Goal: Transaction & Acquisition: Purchase product/service

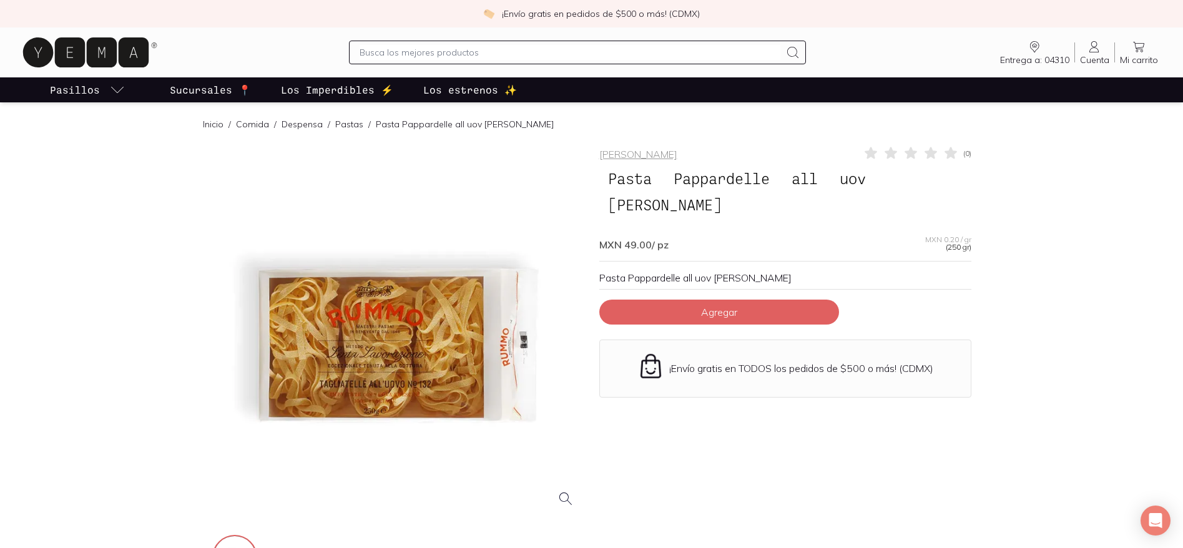
click at [616, 59] on input "text" at bounding box center [570, 52] width 421 height 15
type input "kefir"
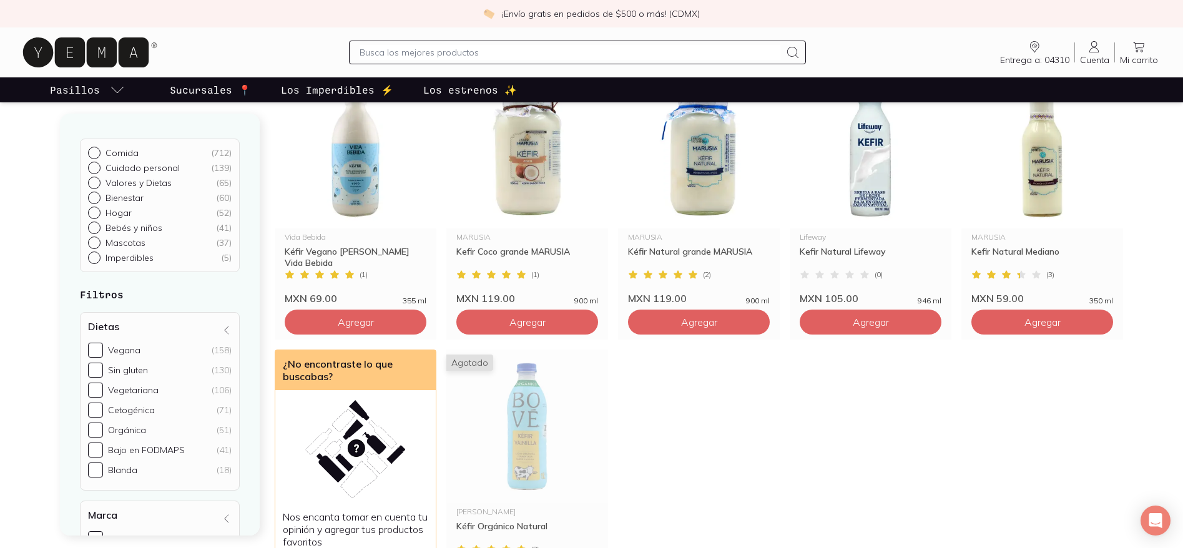
scroll to position [124, 0]
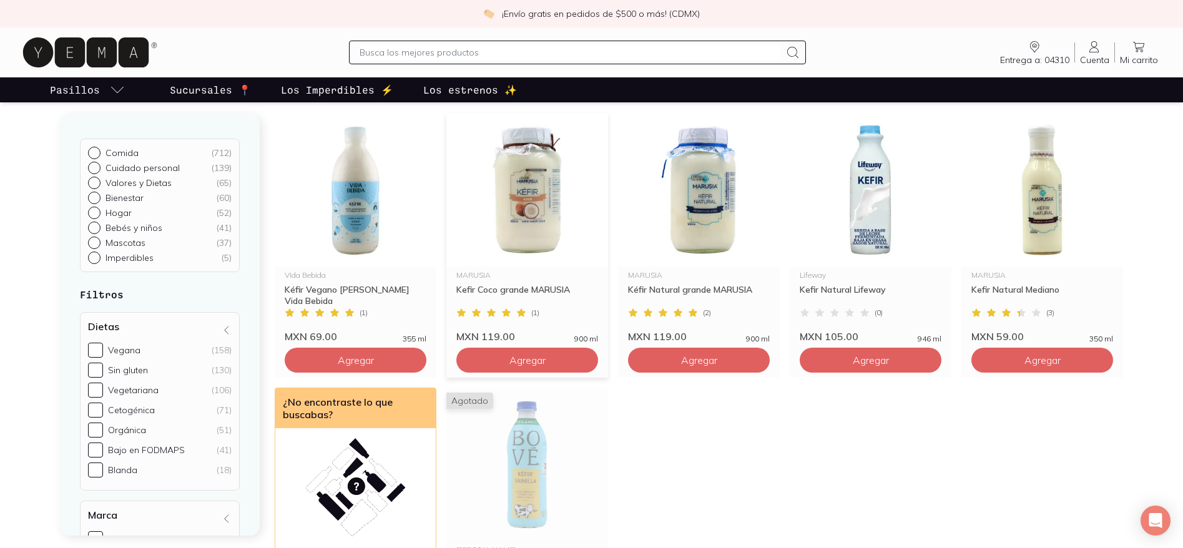
click at [558, 235] on img at bounding box center [528, 190] width 162 height 154
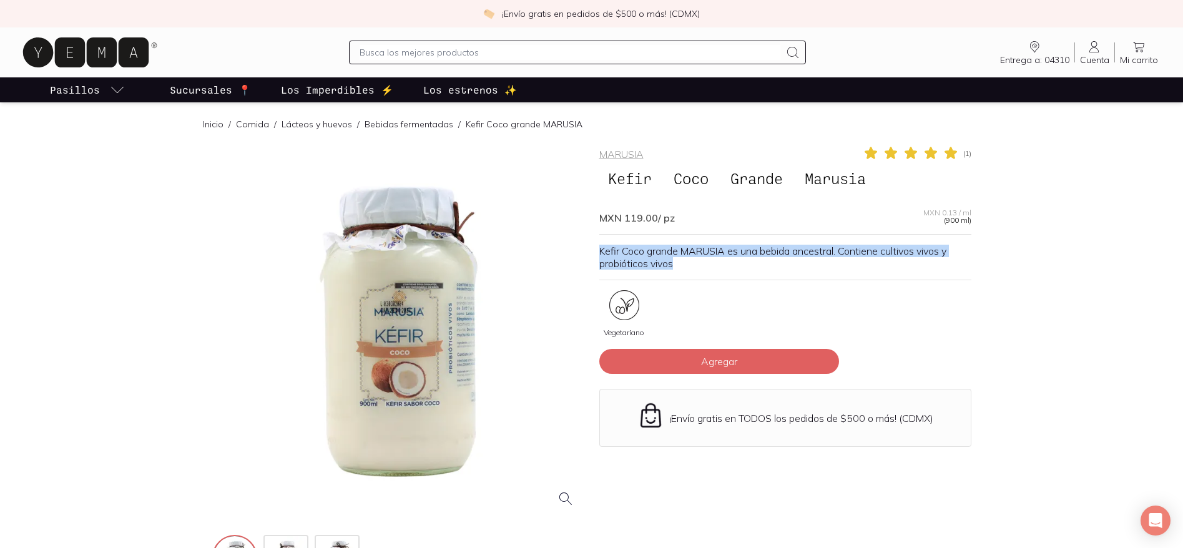
drag, startPoint x: 709, startPoint y: 267, endPoint x: 600, endPoint y: 257, distance: 109.2
click at [600, 257] on p "Kefir Coco grande MARUSIA es una bebida ancestral. Contiene cultivos vivos y pr…" at bounding box center [786, 257] width 372 height 25
click at [717, 269] on p "Kefir Coco grande MARUSIA es una bebida ancestral. Contiene cultivos vivos y pr…" at bounding box center [786, 257] width 372 height 25
drag, startPoint x: 717, startPoint y: 269, endPoint x: 599, endPoint y: 256, distance: 118.7
click at [600, 256] on p "Kefir Coco grande MARUSIA es una bebida ancestral. Contiene cultivos vivos y pr…" at bounding box center [786, 257] width 372 height 25
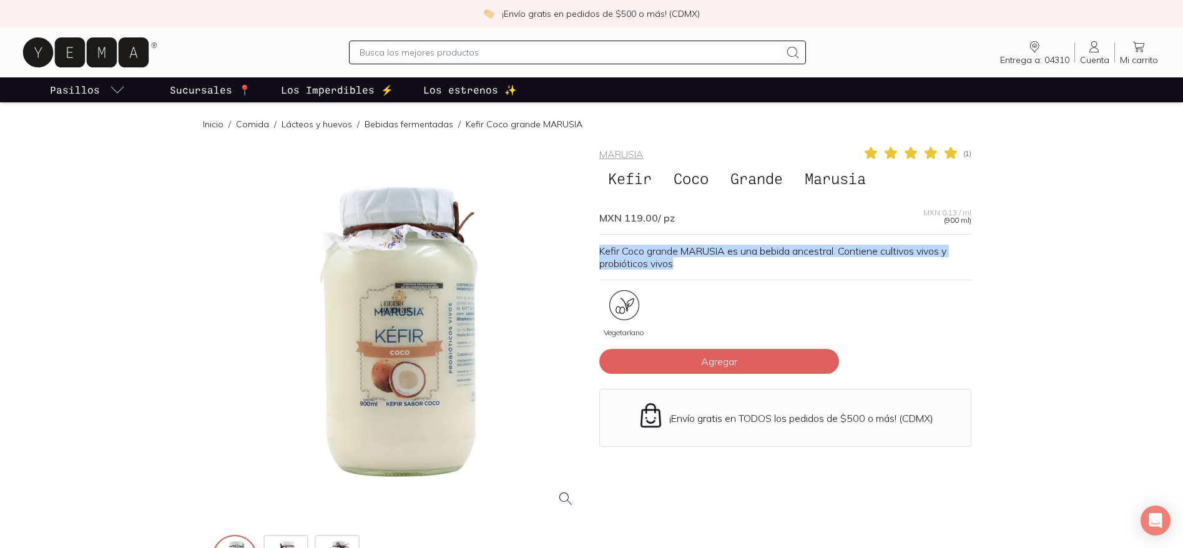
copy p "Kefir Coco grande MARUSIA es una bebida ancestral. Contiene cultivos vivos y pr…"
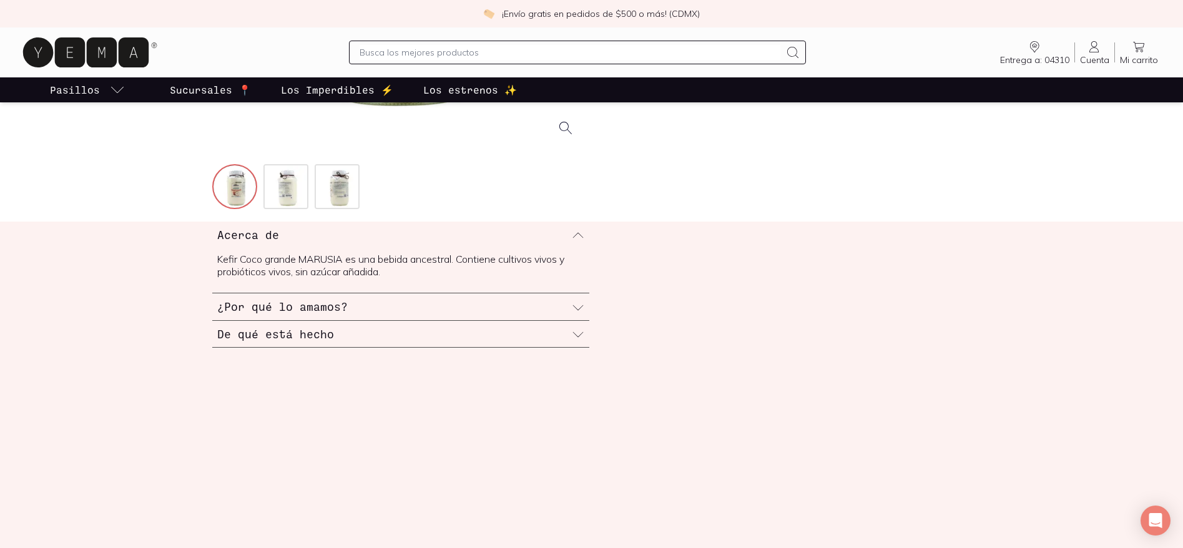
scroll to position [358, 0]
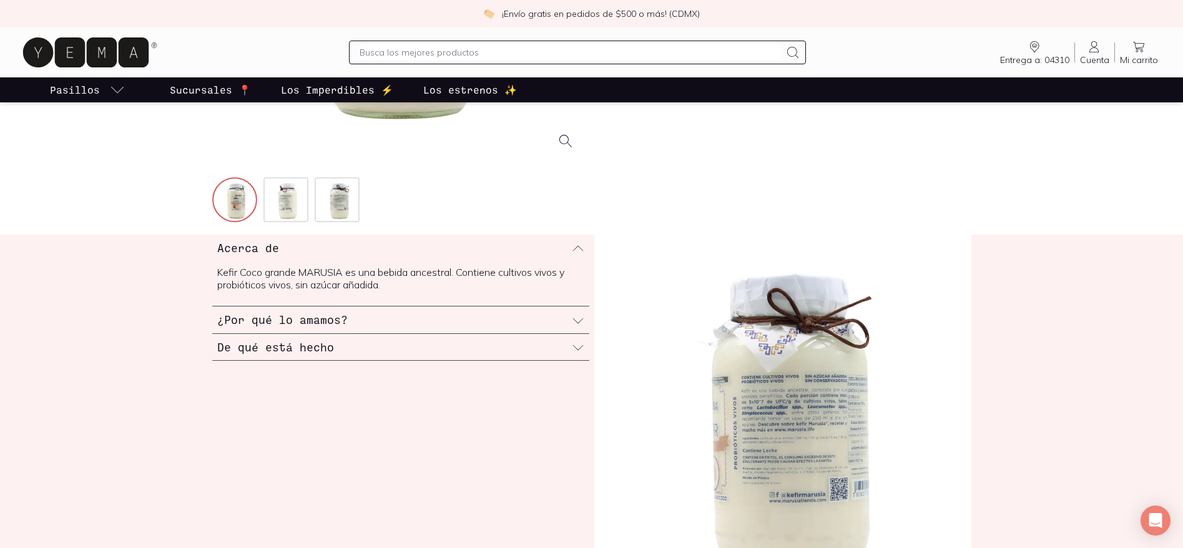
click at [442, 315] on div "¿Por qué lo amamos?" at bounding box center [400, 320] width 377 height 27
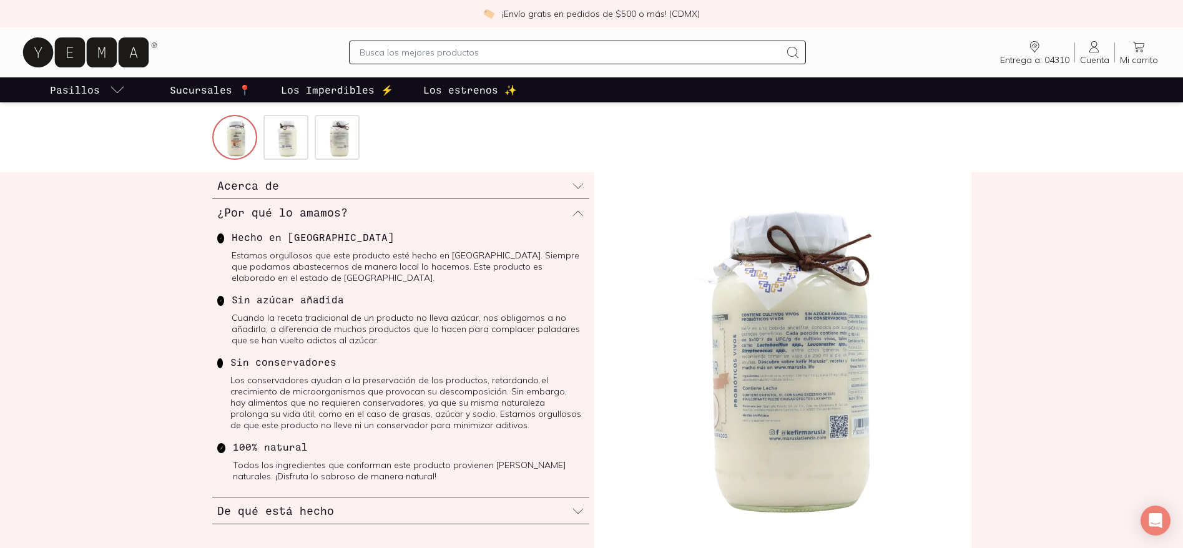
scroll to position [418, 0]
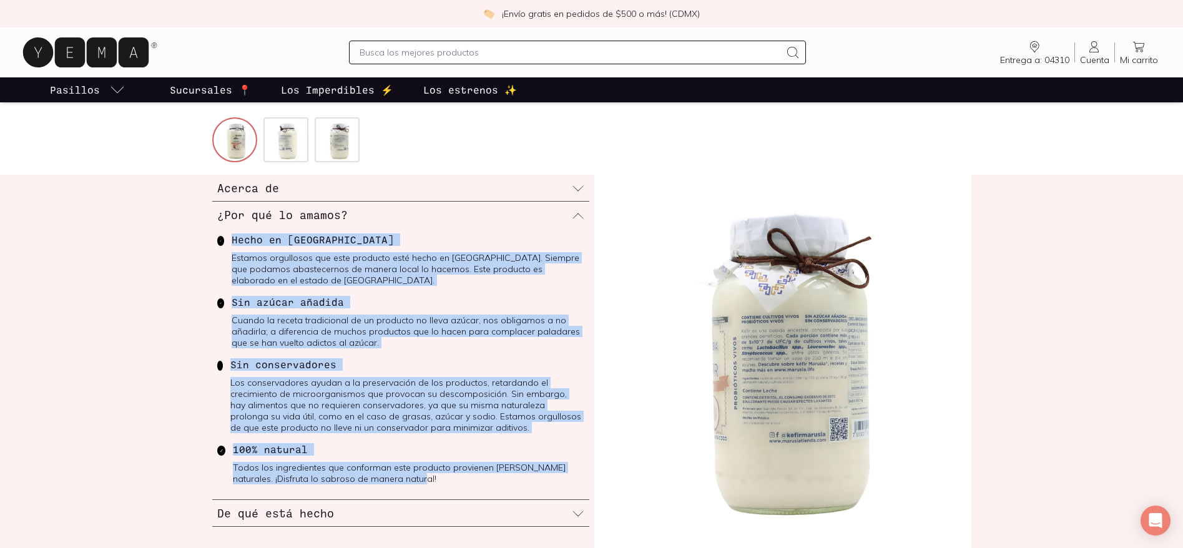
drag, startPoint x: 405, startPoint y: 478, endPoint x: 227, endPoint y: 232, distance: 302.8
click at [227, 232] on div "Hecho en [GEOGRAPHIC_DATA] Estamos orgullosos que este producto esté hecho en […" at bounding box center [400, 364] width 377 height 271
copy div "Hecho en [GEOGRAPHIC_DATA] Estamos orgullosos que este producto esté hecho en […"
click at [466, 327] on p "Cuando la receta tradicional de un producto no lleva azúcar, nos obligamos a no…" at bounding box center [408, 332] width 353 height 34
drag, startPoint x: 233, startPoint y: 239, endPoint x: 388, endPoint y: 473, distance: 280.8
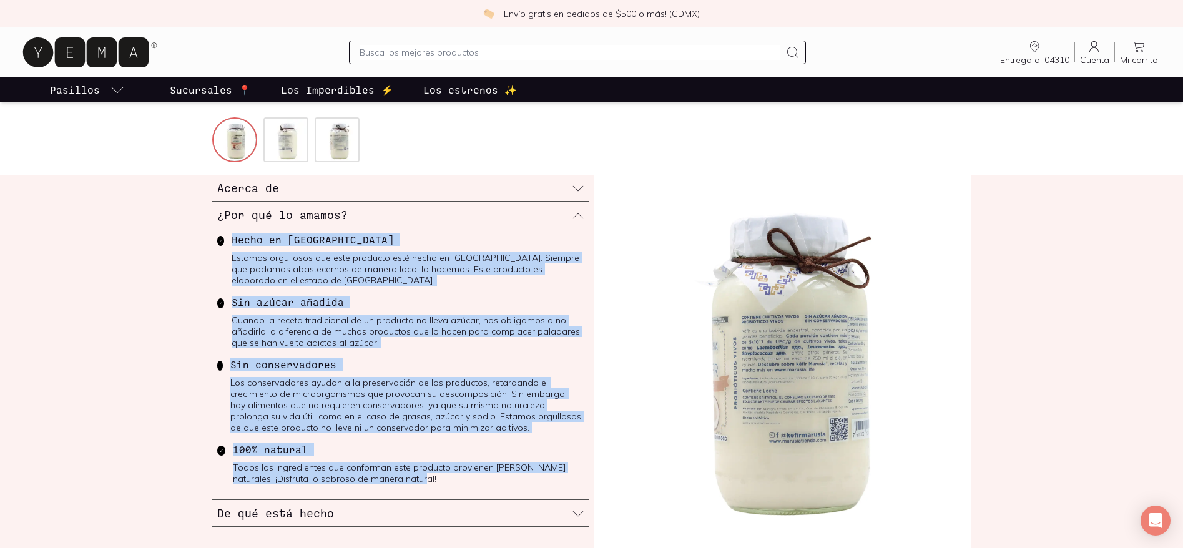
click at [388, 473] on div "Hecho en [GEOGRAPHIC_DATA] Estamos orgullosos que este producto esté hecho en […" at bounding box center [400, 364] width 377 height 271
copy div "Hecho en [GEOGRAPHIC_DATA] Estamos orgullosos que este producto esté hecho en […"
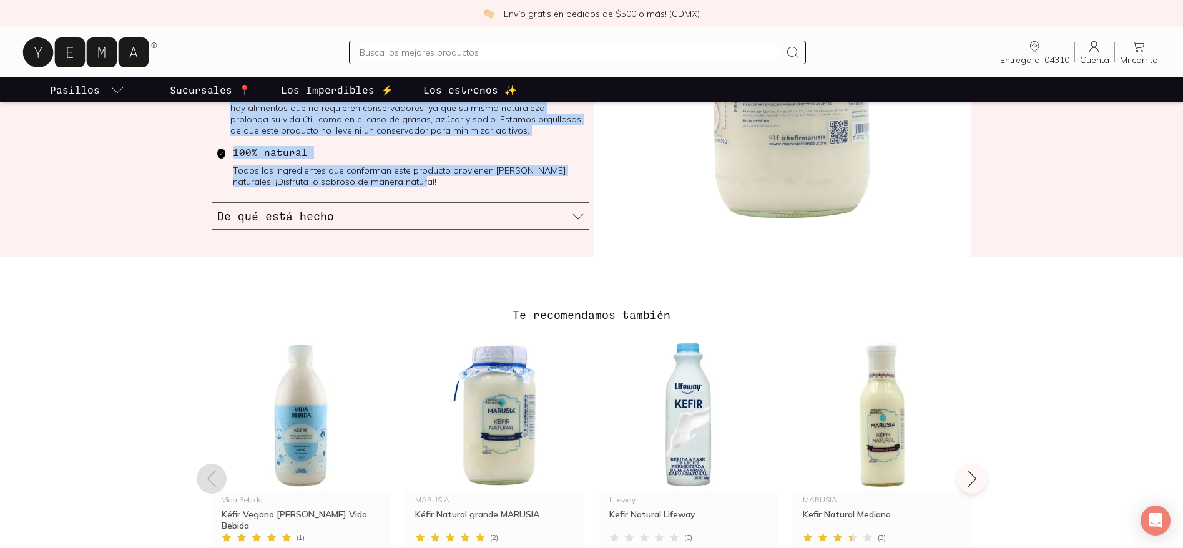
scroll to position [0, 0]
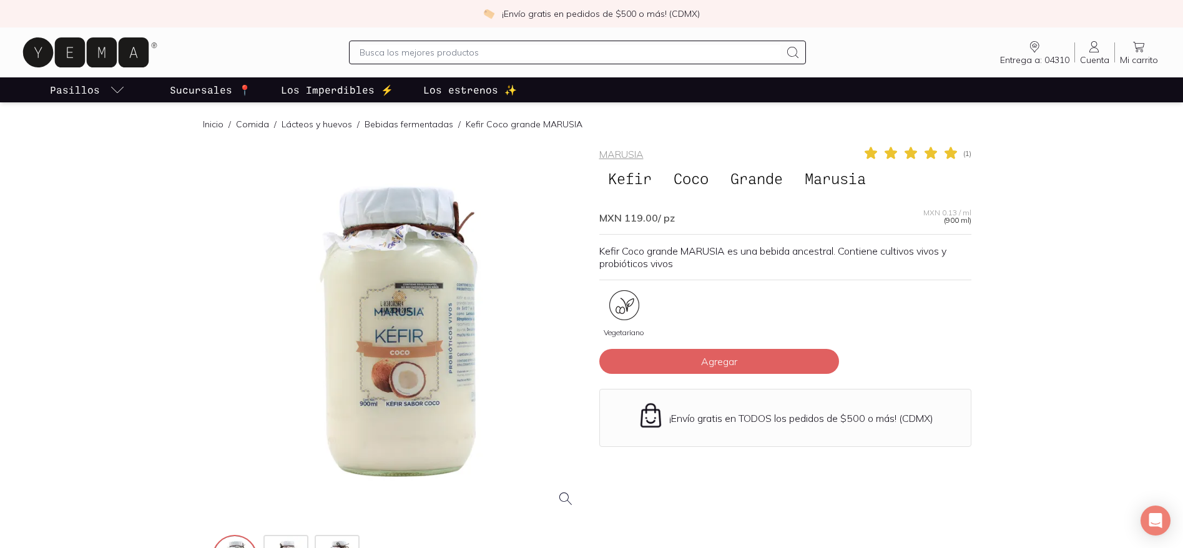
click at [540, 53] on input "text" at bounding box center [570, 52] width 421 height 15
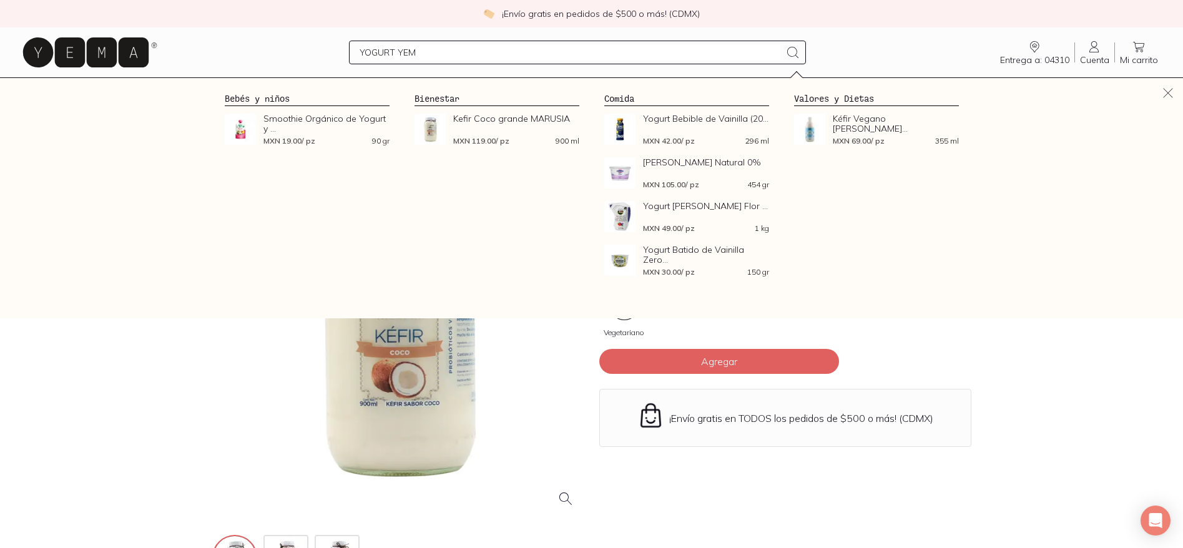
type input "YOGURT YEMA"
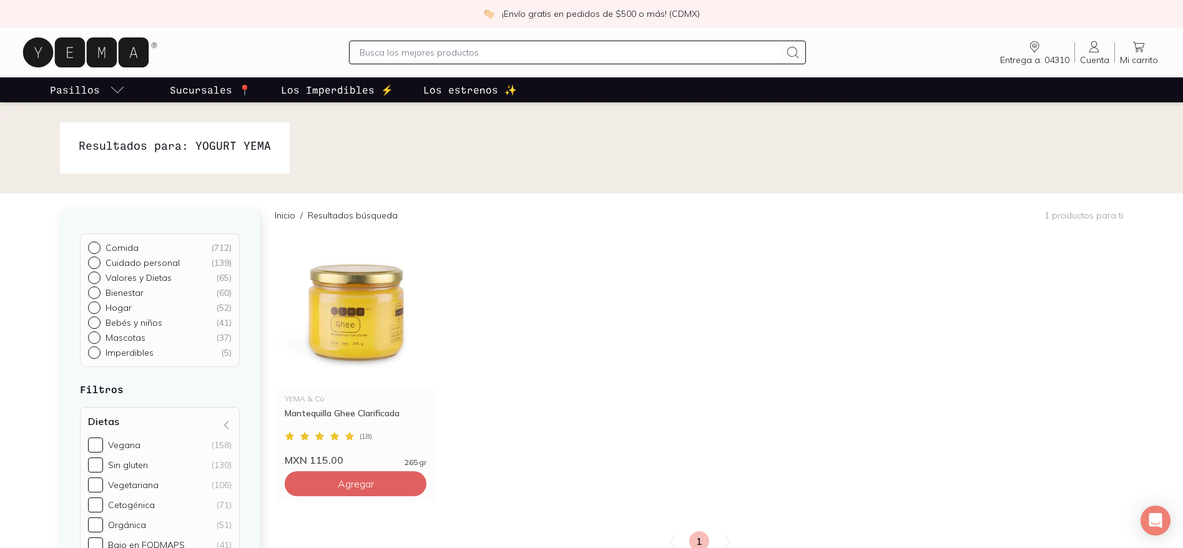
click at [544, 51] on input "text" at bounding box center [570, 52] width 421 height 15
type input "YOGURT"
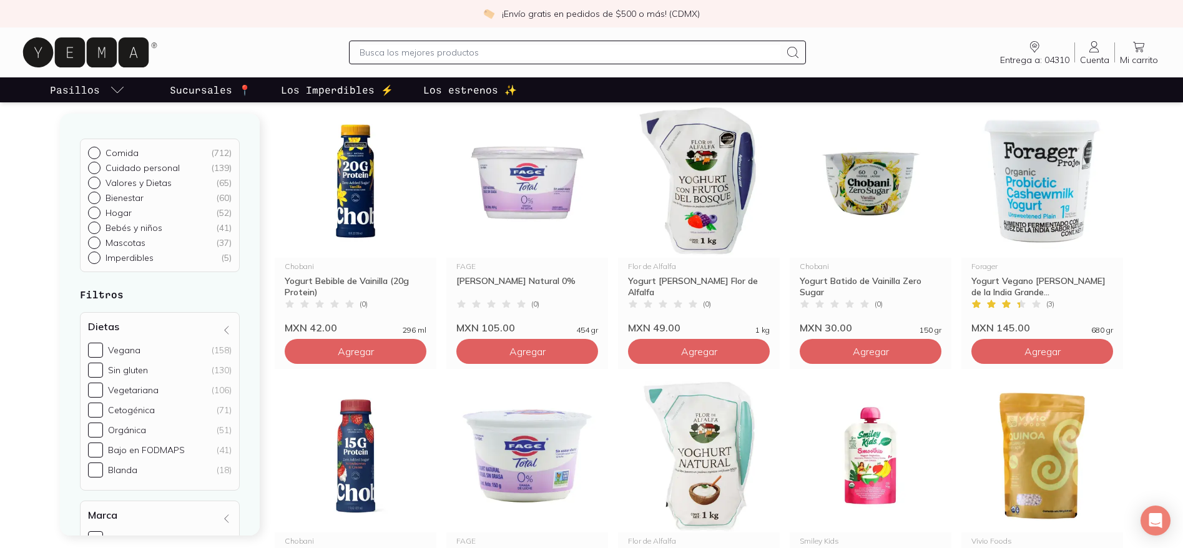
scroll to position [127, 0]
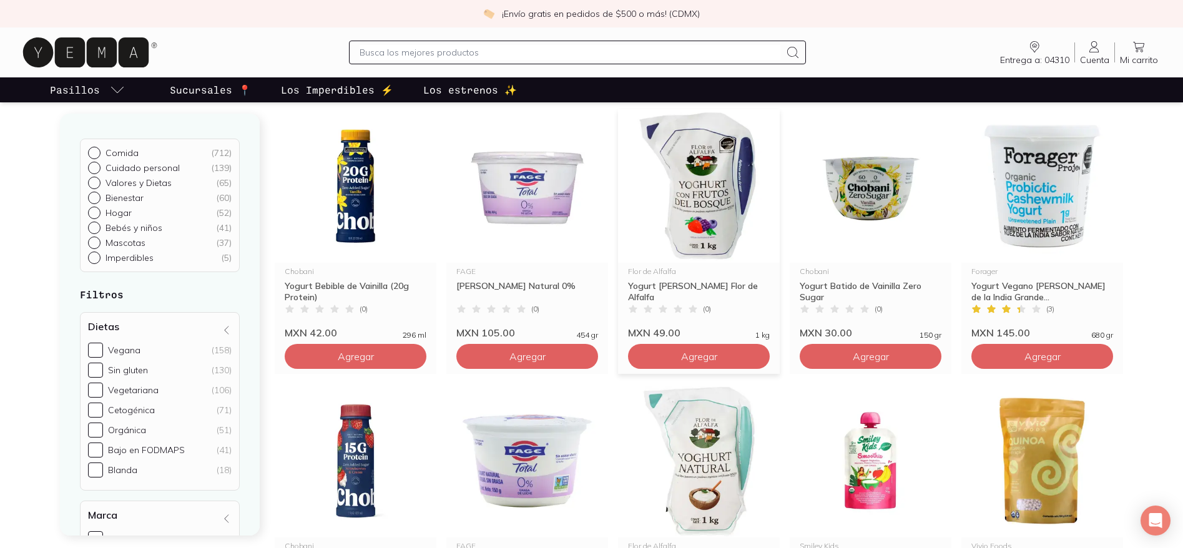
click at [723, 178] on img at bounding box center [699, 186] width 162 height 154
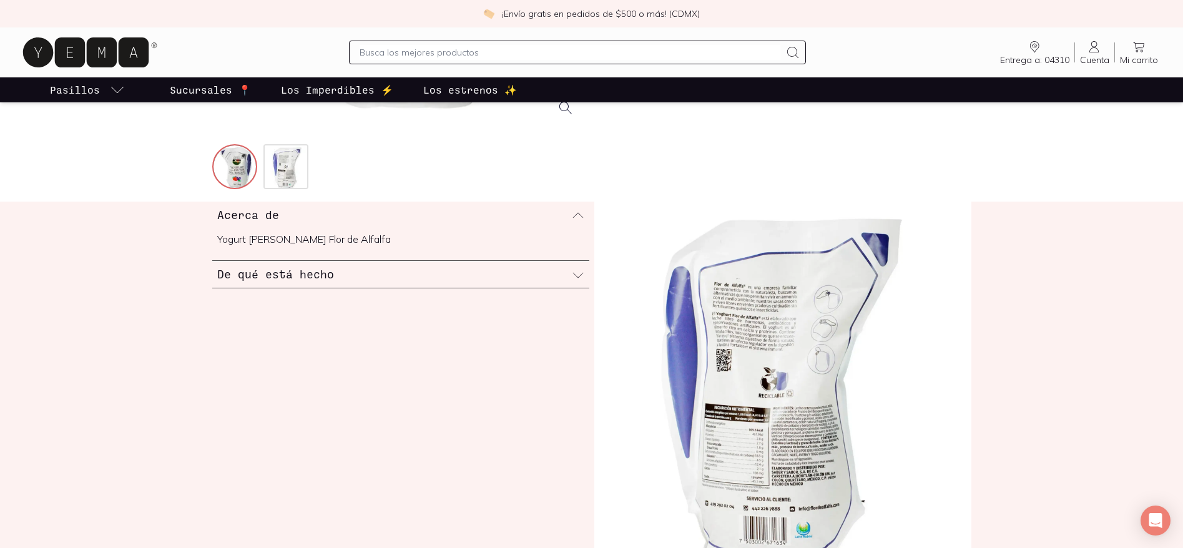
scroll to position [398, 0]
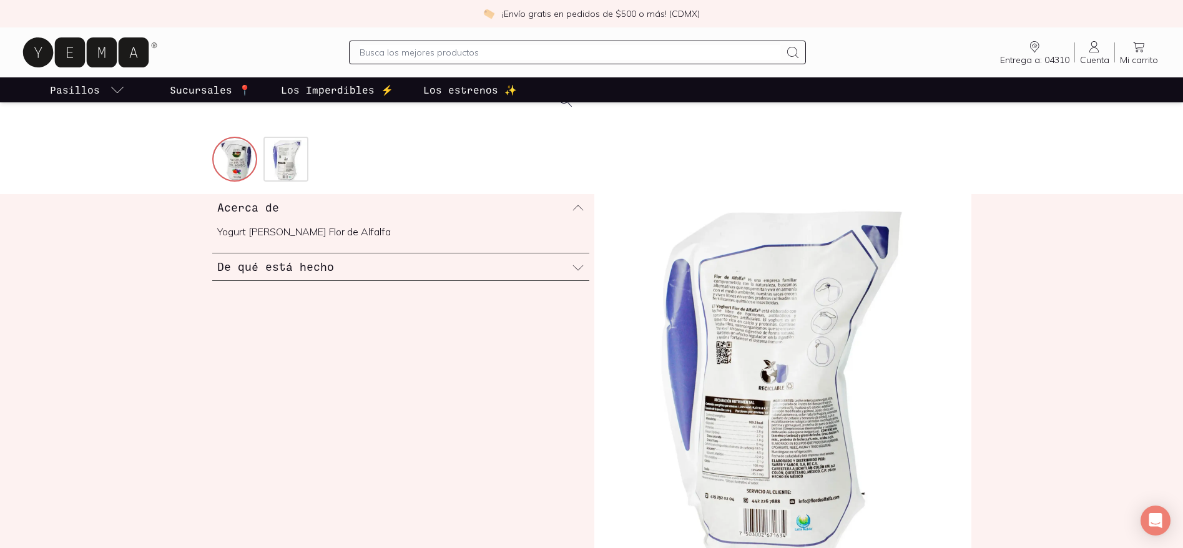
click at [538, 267] on div "De qué está hecho" at bounding box center [400, 267] width 377 height 27
click at [584, 209] on icon at bounding box center [578, 208] width 12 height 12
